Goal: Task Accomplishment & Management: Use online tool/utility

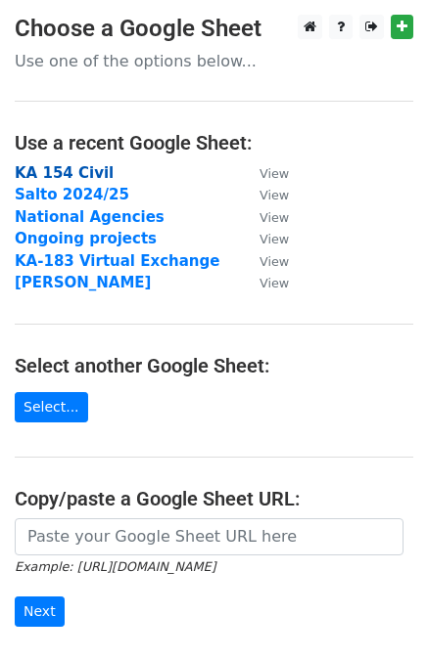
click at [72, 169] on strong "KA 154 Civil" at bounding box center [64, 173] width 99 height 18
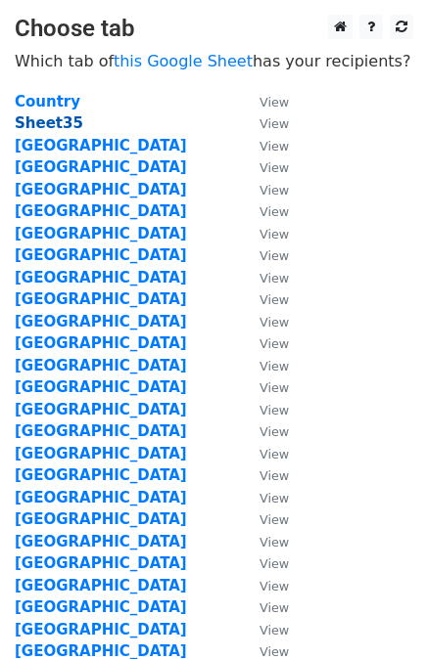
click at [45, 127] on strong "Sheet35" at bounding box center [49, 123] width 68 height 18
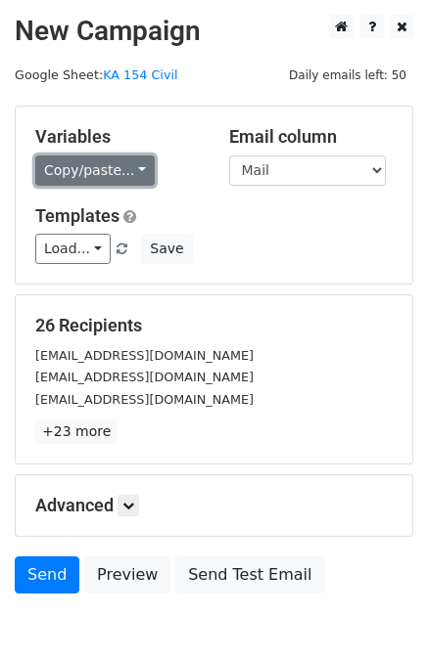
click at [127, 177] on link "Copy/paste..." at bounding box center [94, 171] width 119 height 30
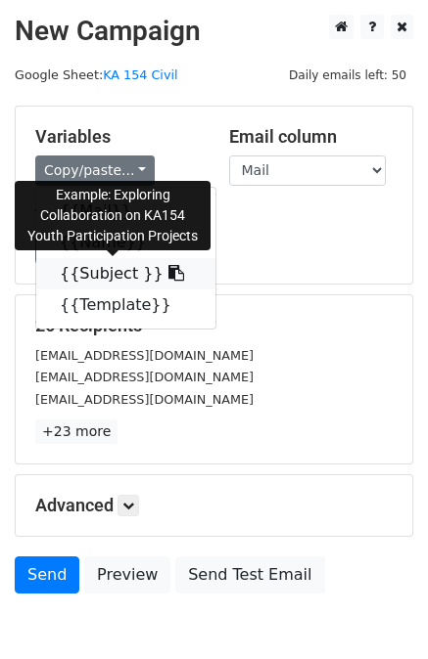
click at [131, 279] on link "{{Subject }}" at bounding box center [125, 273] width 179 height 31
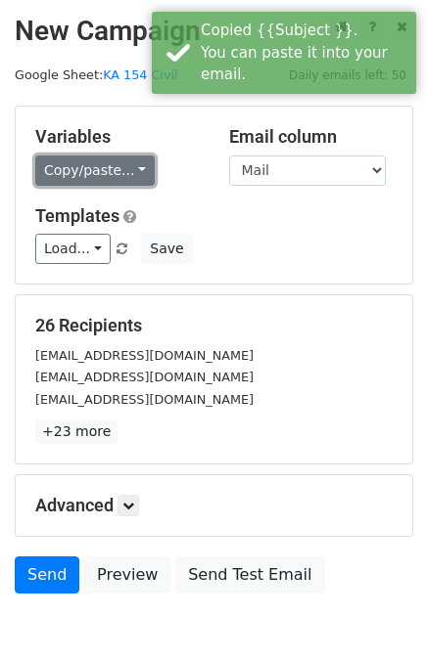
click at [53, 174] on link "Copy/paste..." at bounding box center [94, 171] width 119 height 30
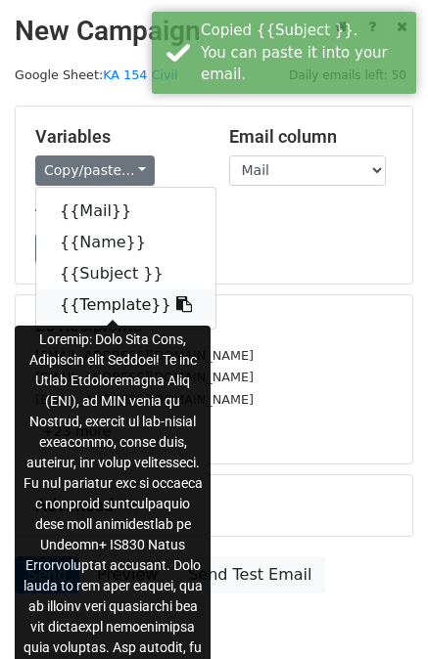
click at [104, 304] on link "{{Template}}" at bounding box center [125, 305] width 179 height 31
